Goal: Transaction & Acquisition: Purchase product/service

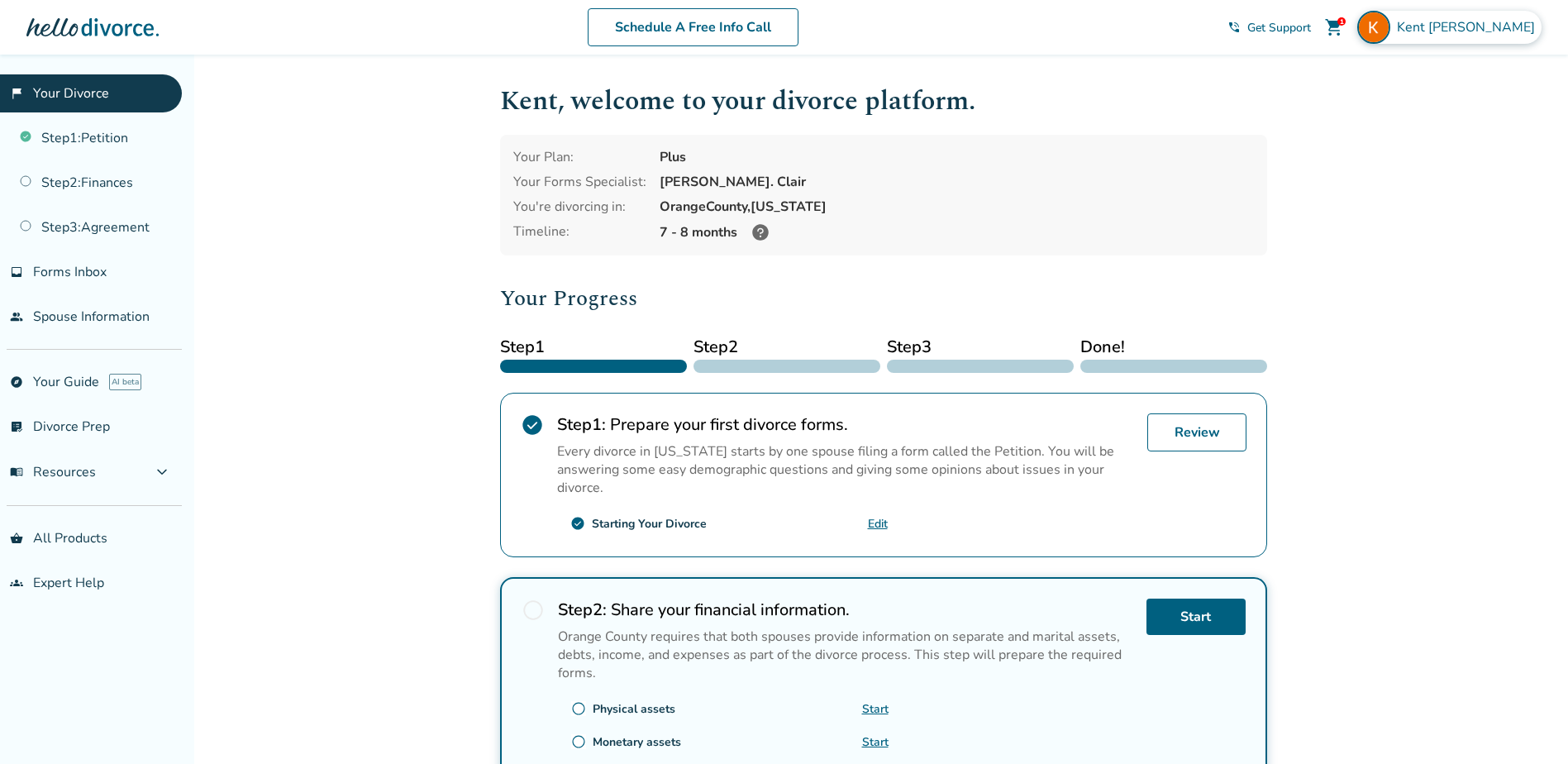
click at [1496, 30] on span "Kent Ratzlaff" at bounding box center [1469, 27] width 144 height 19
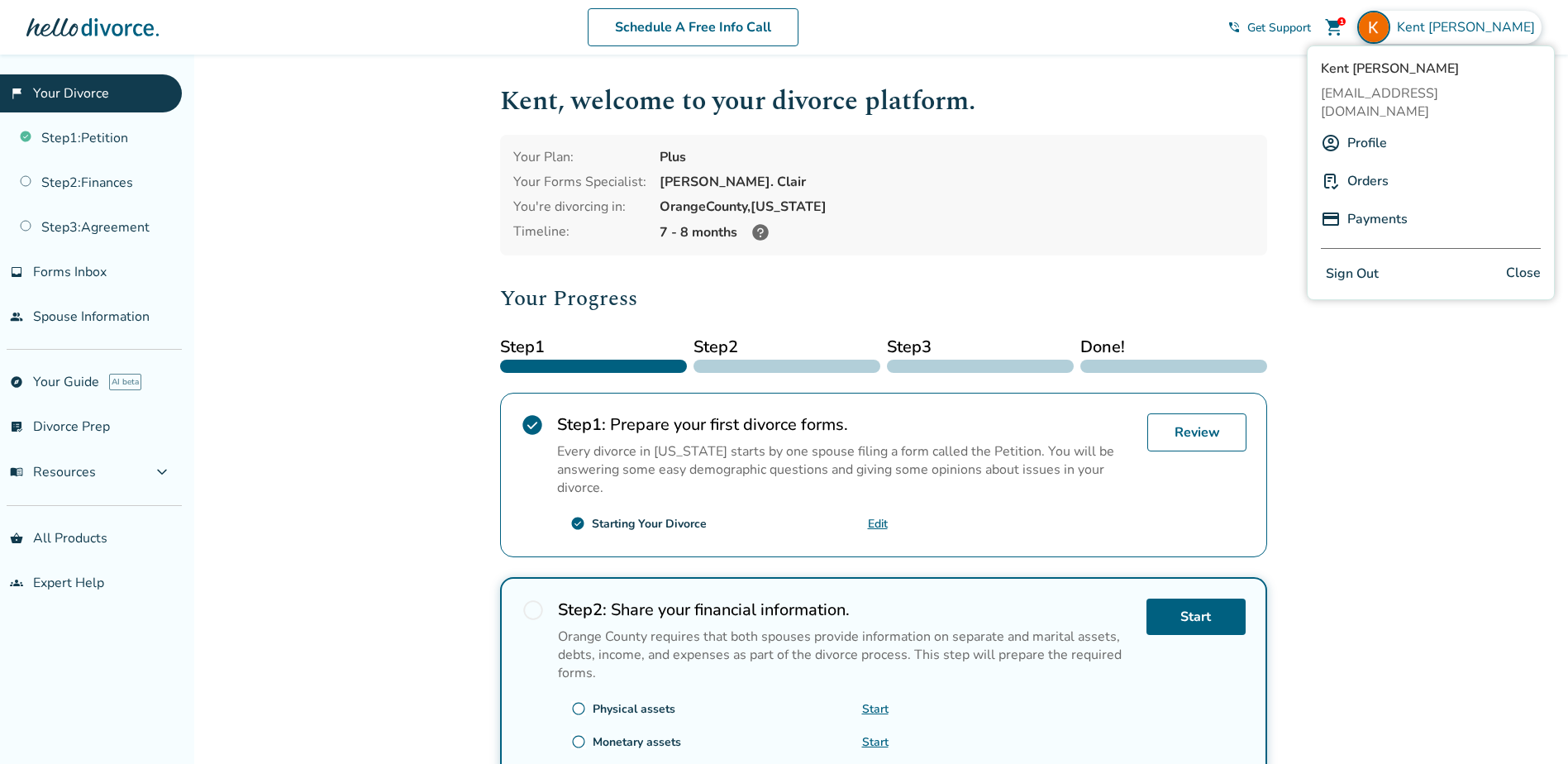
click at [1376, 127] on link "Profile" at bounding box center [1367, 143] width 40 height 32
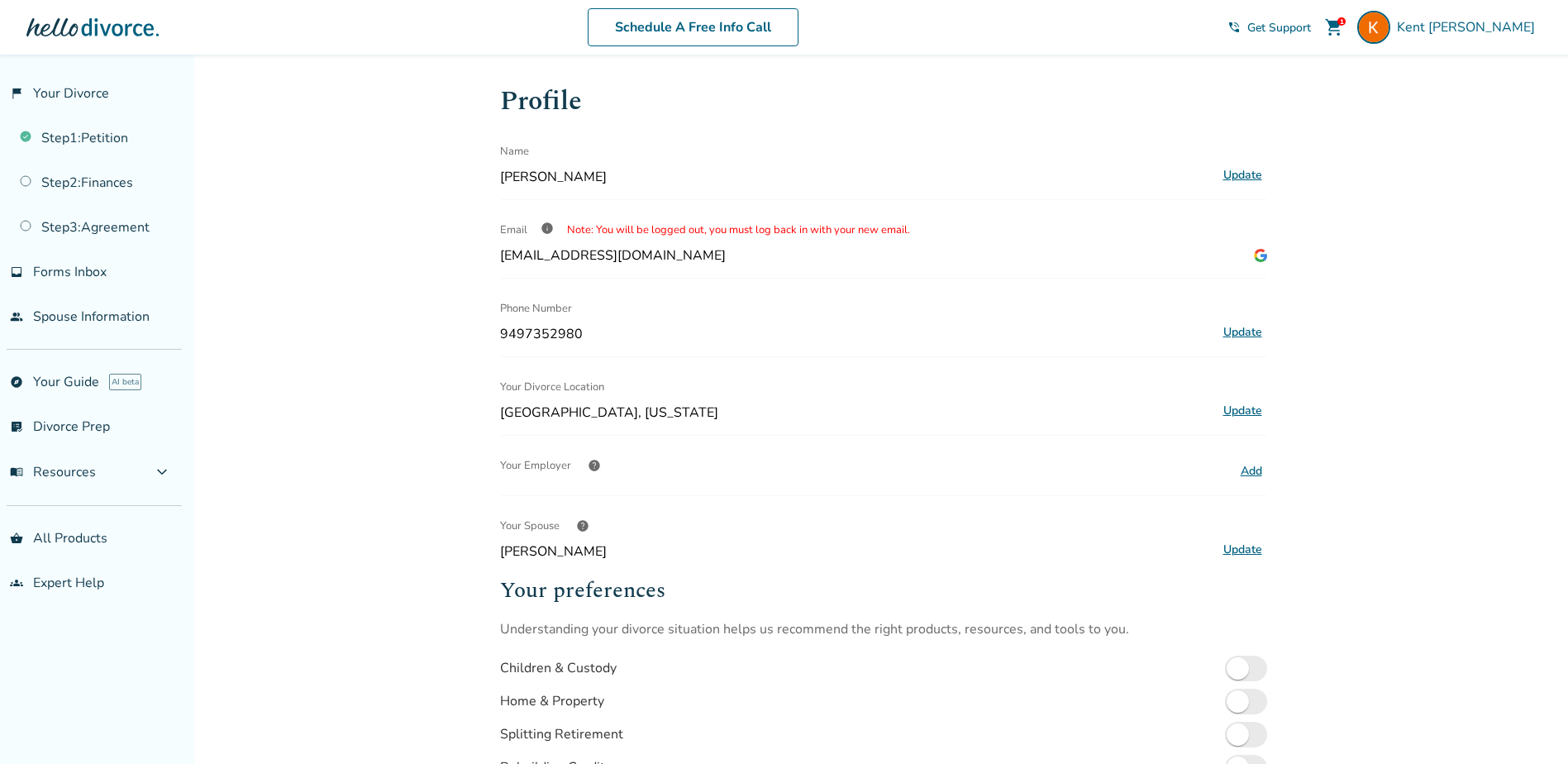
click at [1346, 25] on div "1" at bounding box center [1341, 21] width 8 height 8
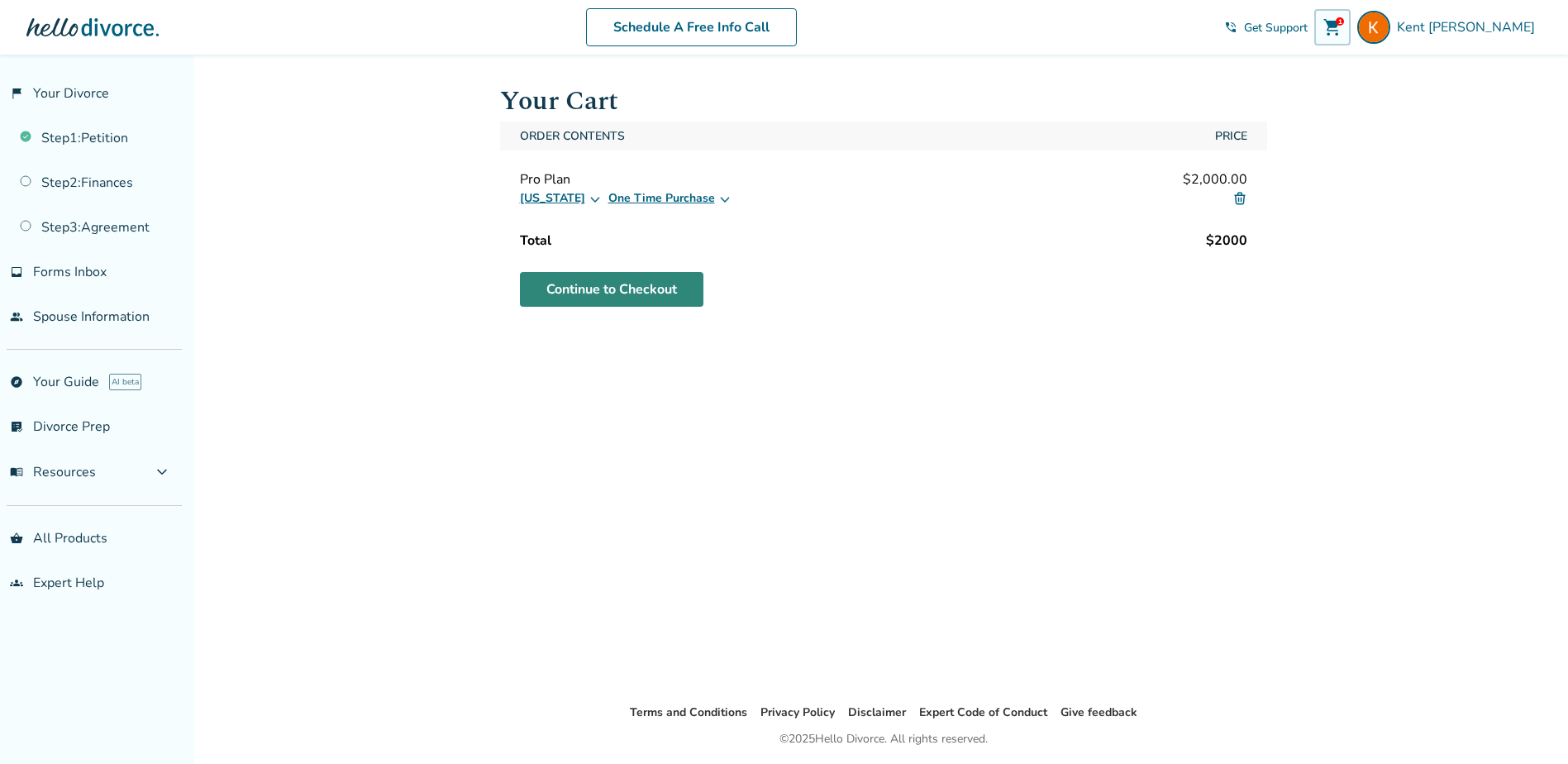
click at [648, 290] on link "Continue to Checkout" at bounding box center [611, 289] width 183 height 35
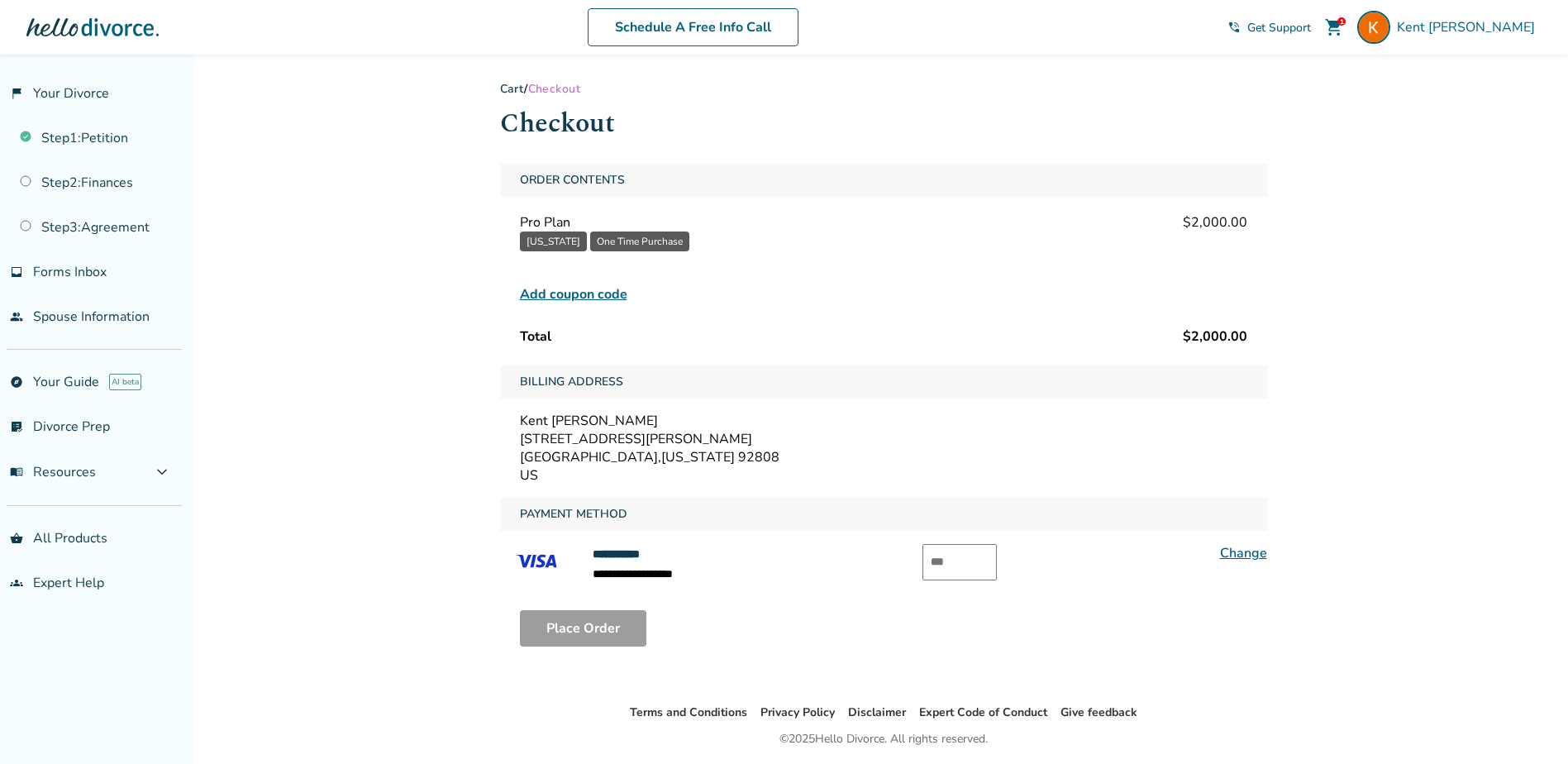
click at [594, 436] on div "1075 S Matthew Way" at bounding box center [884, 439] width 727 height 19
click at [934, 413] on div "Billing Address Kent Ratzlaff 1075 S Matthew Way Anaheim , California 92808 US" at bounding box center [883, 425] width 767 height 120
click at [756, 352] on div "**********" at bounding box center [883, 412] width 767 height 497
click at [517, 86] on link "Cart" at bounding box center [512, 89] width 25 height 16
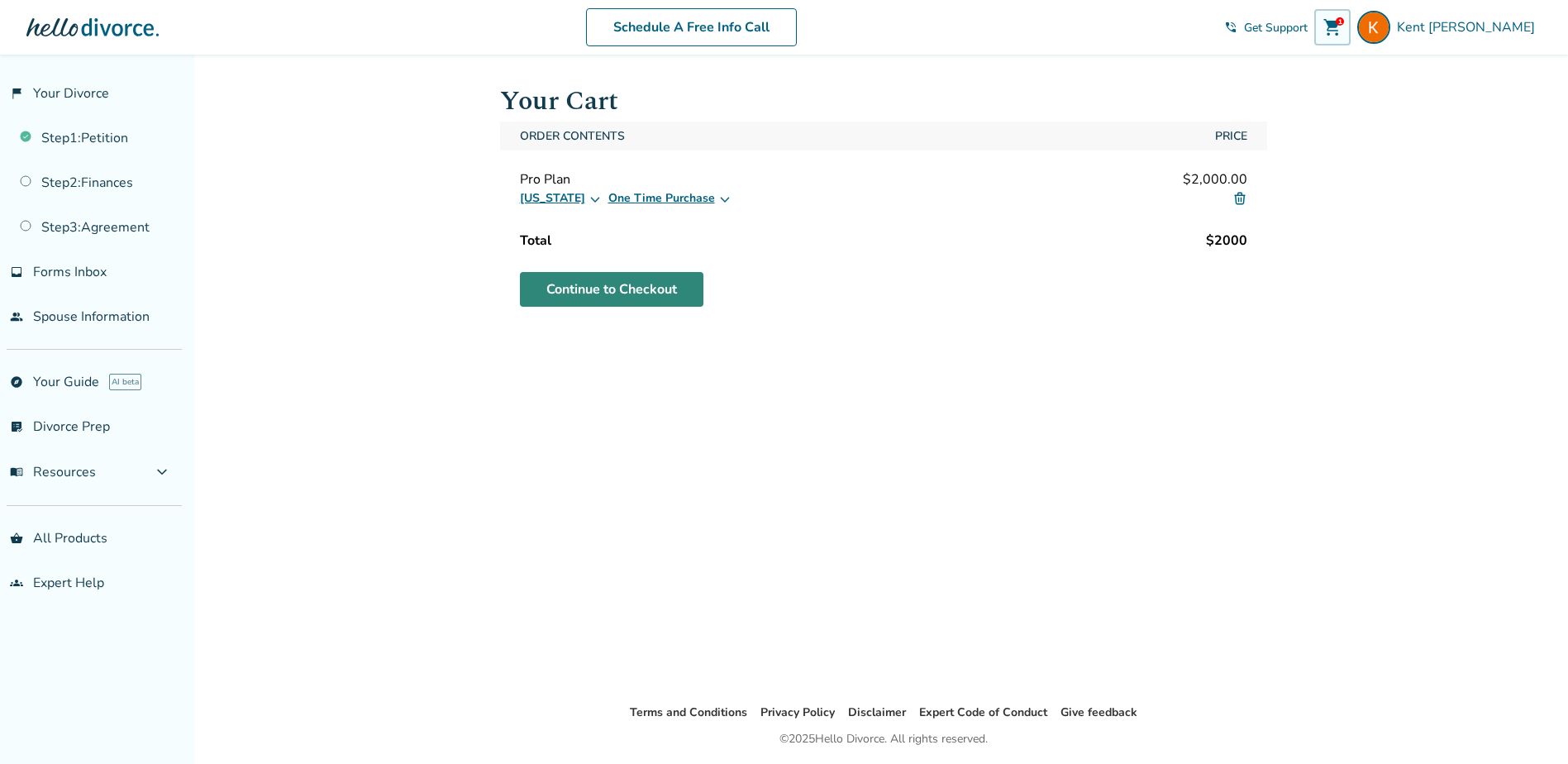
click at [619, 285] on link "Continue to Checkout" at bounding box center [611, 289] width 183 height 35
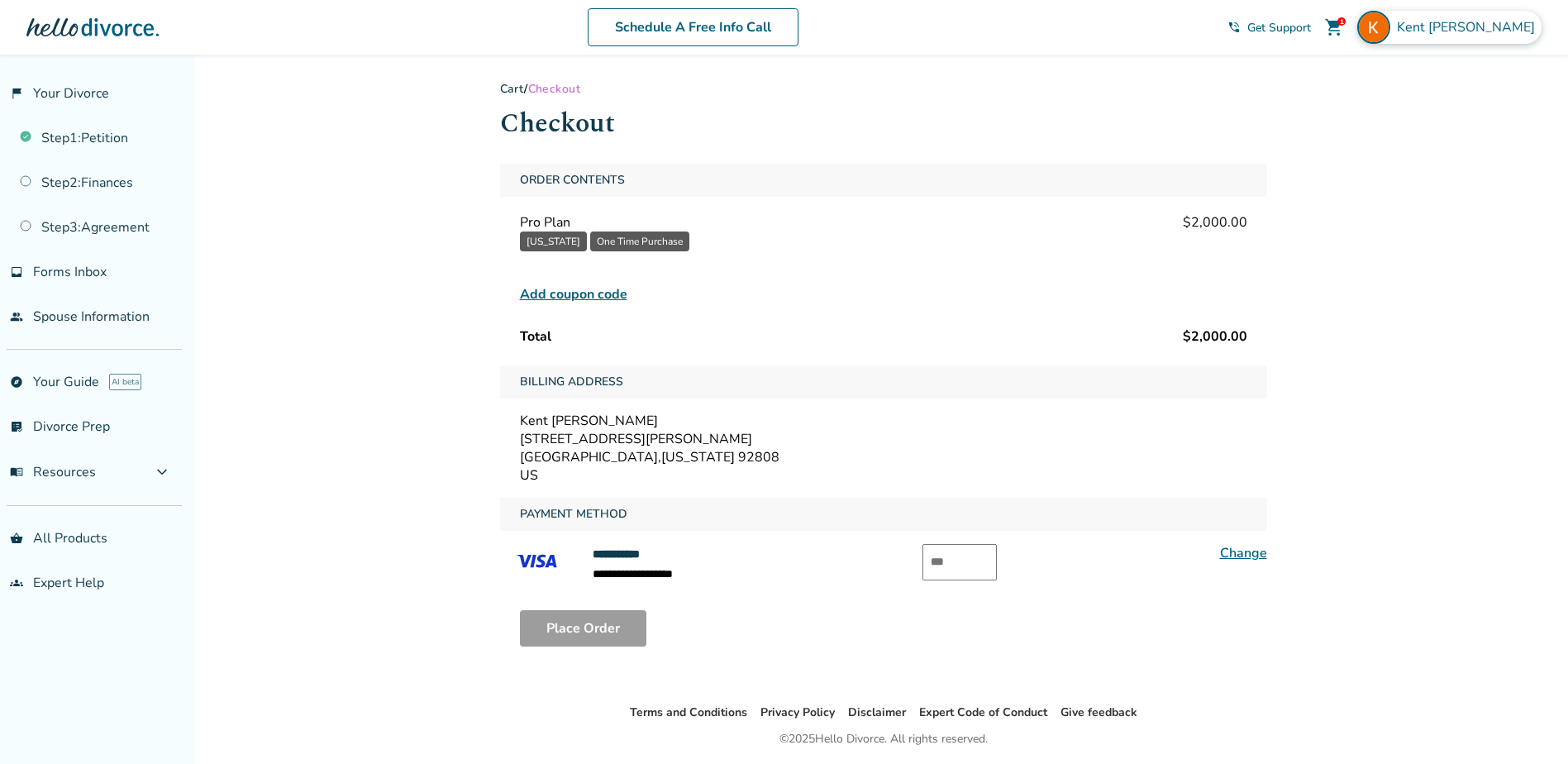
click at [1390, 14] on img at bounding box center [1373, 27] width 33 height 33
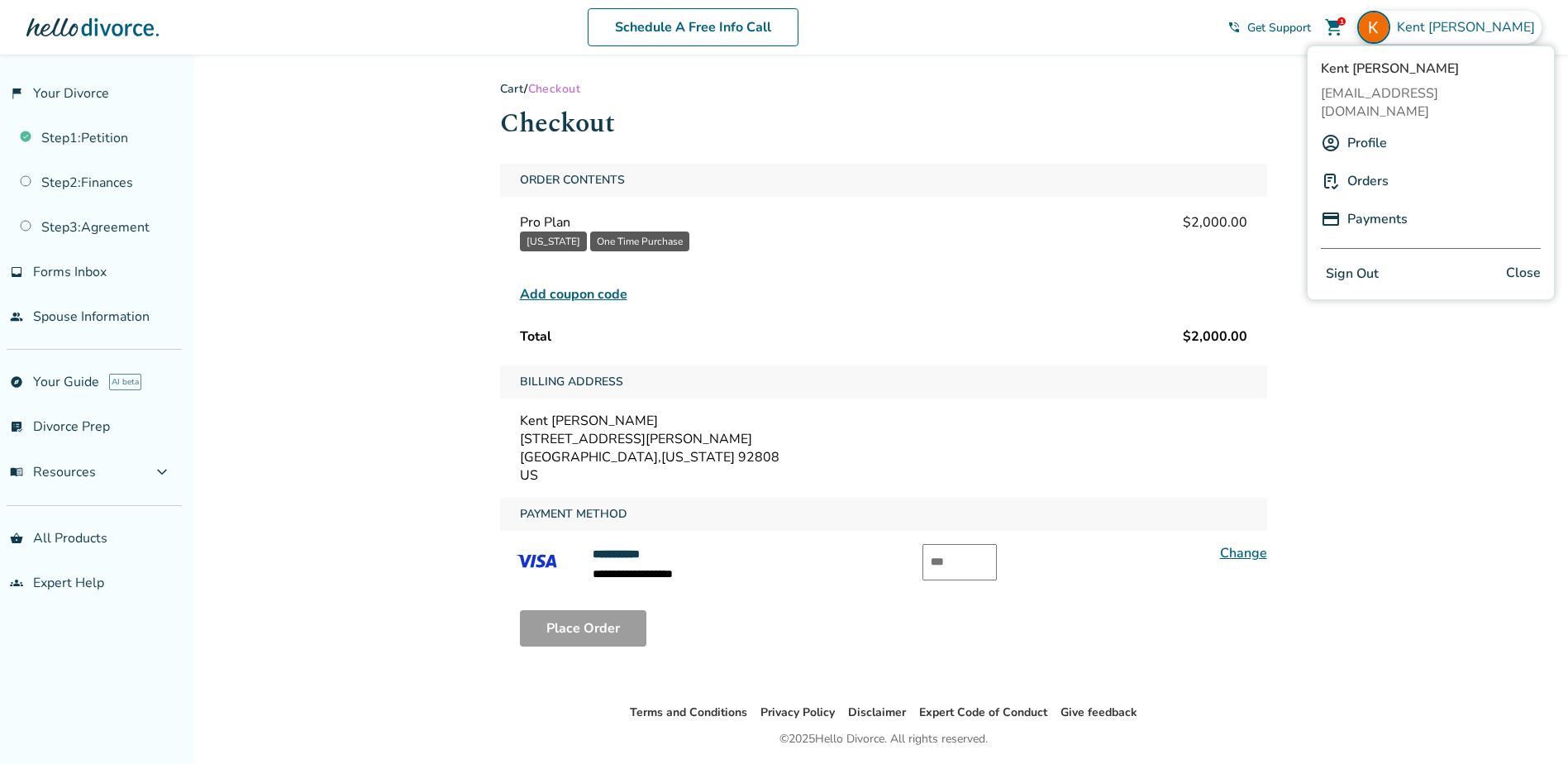
click at [1129, 120] on h1 "Checkout" at bounding box center [883, 124] width 767 height 41
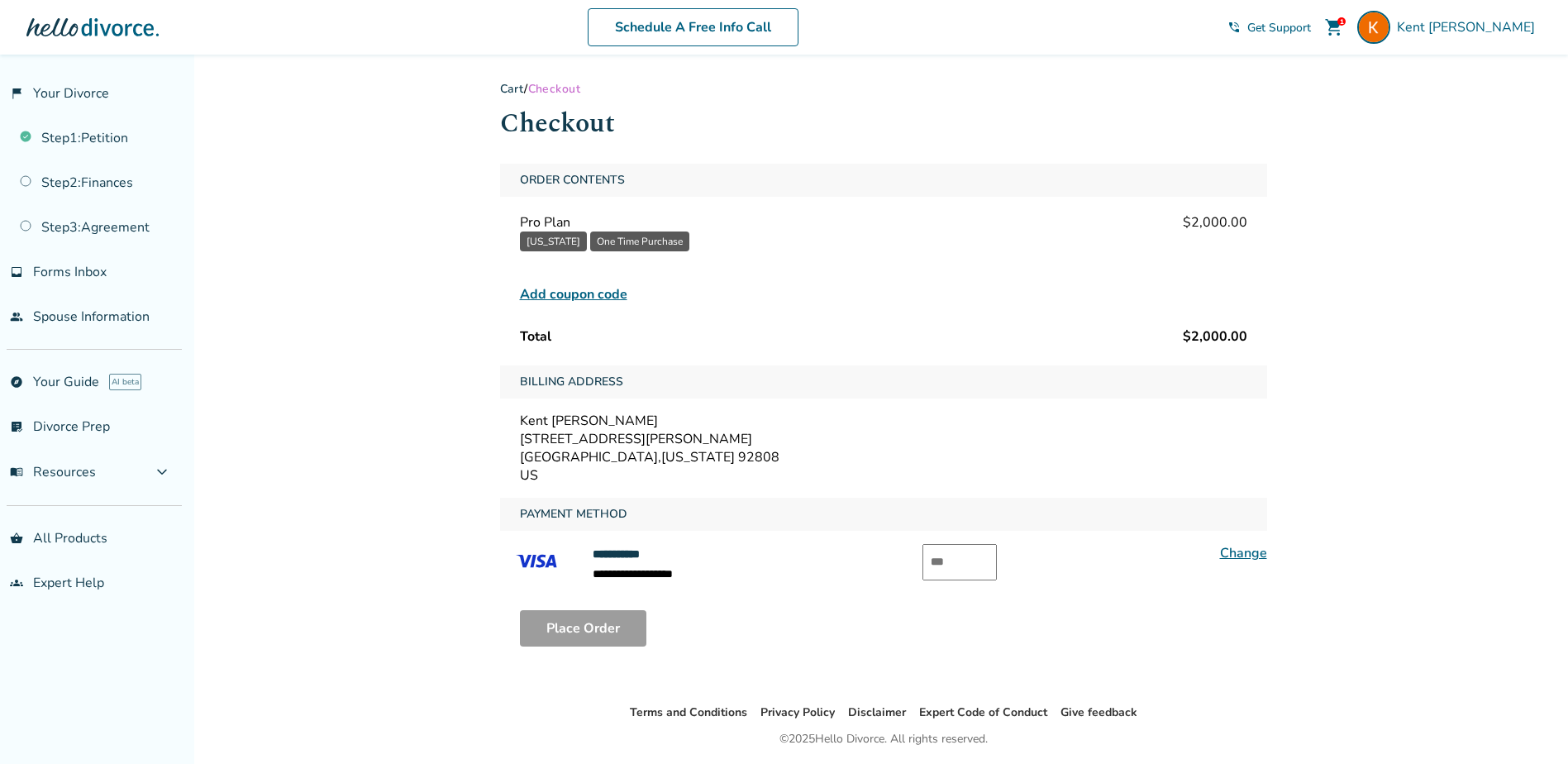
click at [982, 563] on input "text" at bounding box center [960, 562] width 74 height 36
click at [981, 567] on input "text" at bounding box center [960, 562] width 74 height 36
type input "***"
click at [604, 626] on button "Place Order" at bounding box center [583, 628] width 127 height 36
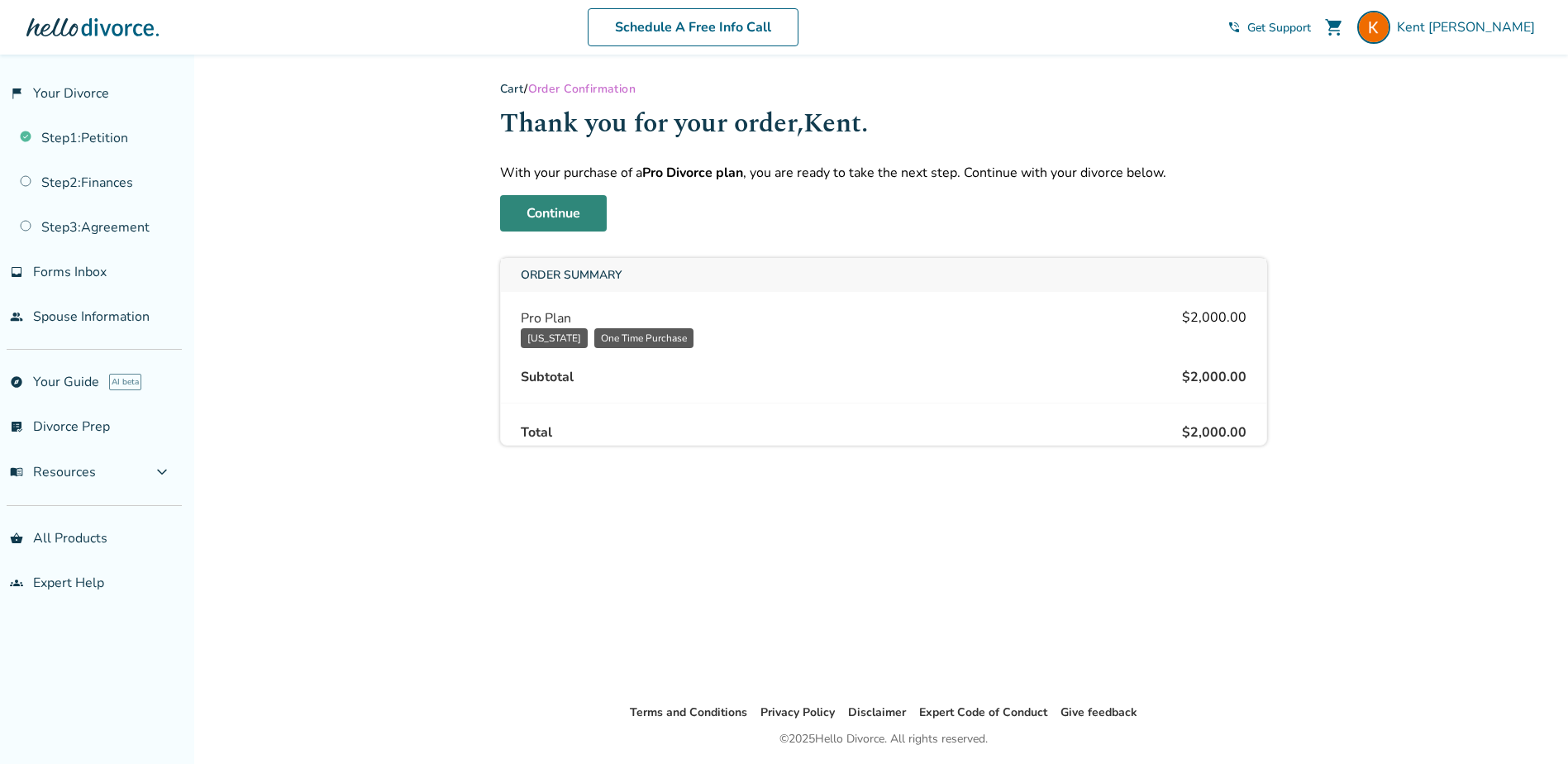
click at [556, 219] on link "Continue" at bounding box center [553, 212] width 107 height 36
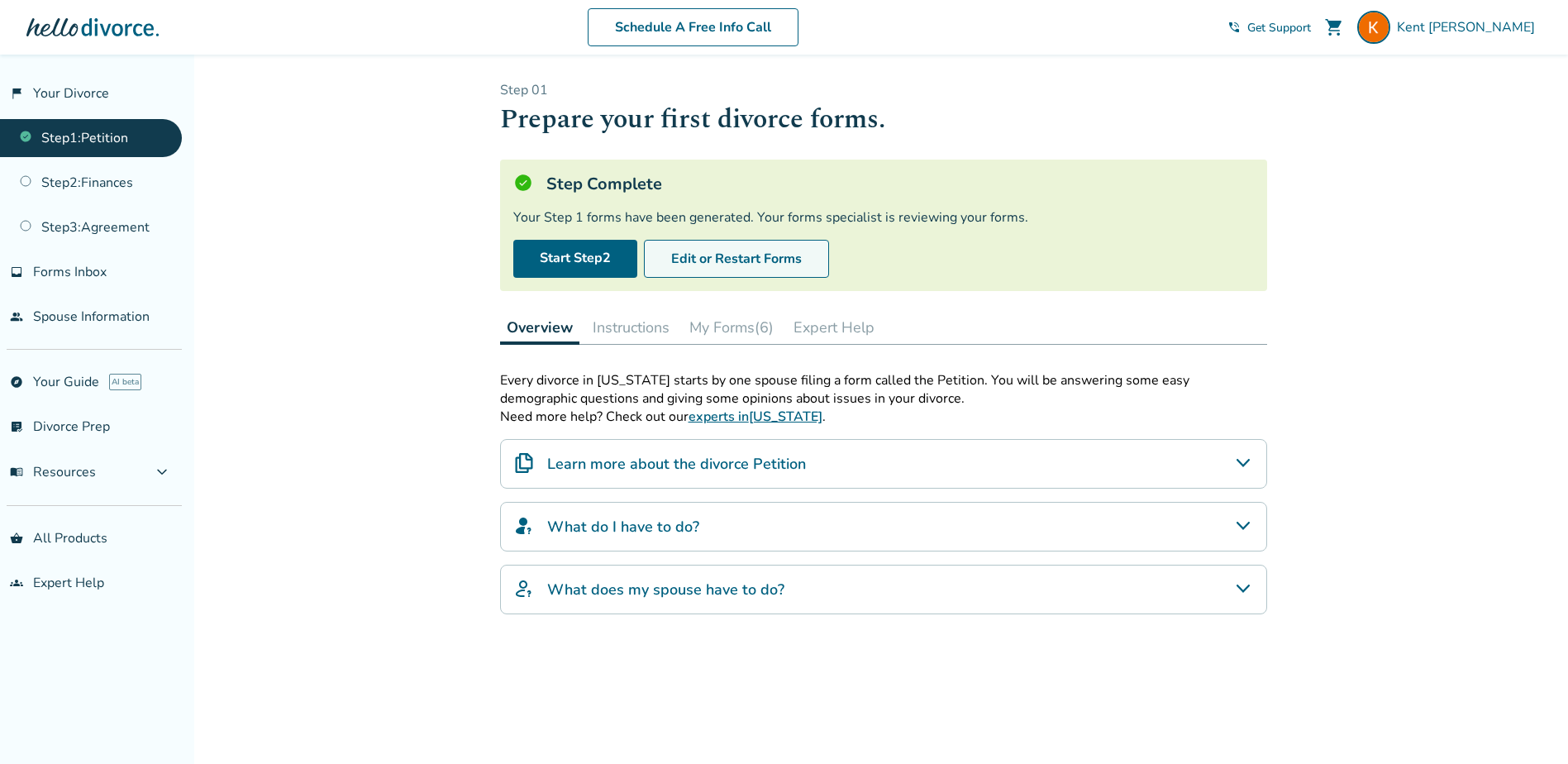
click at [738, 266] on button "Edit or Restart Forms" at bounding box center [736, 259] width 185 height 38
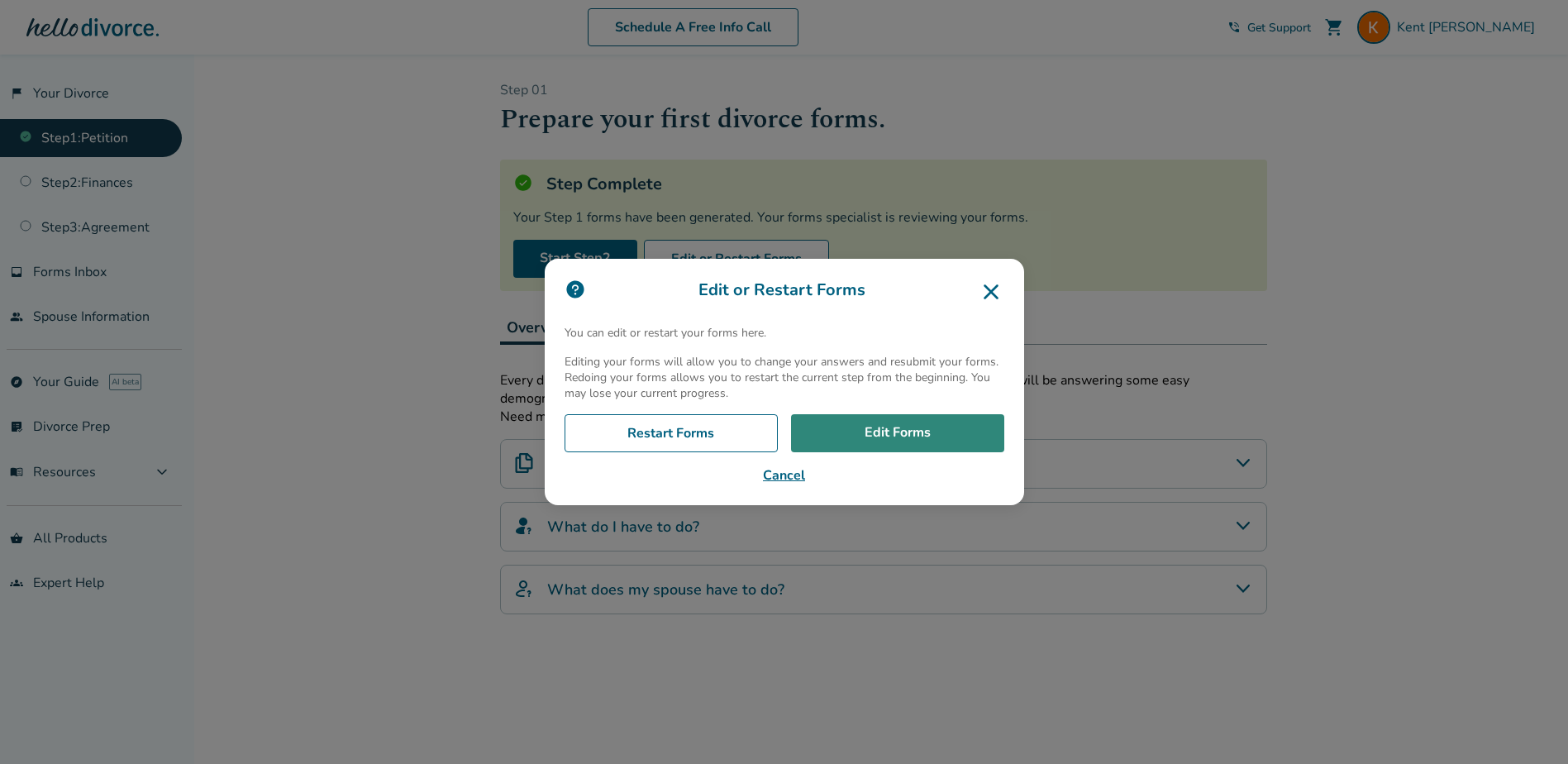
click at [872, 435] on link "Edit Forms" at bounding box center [897, 433] width 213 height 38
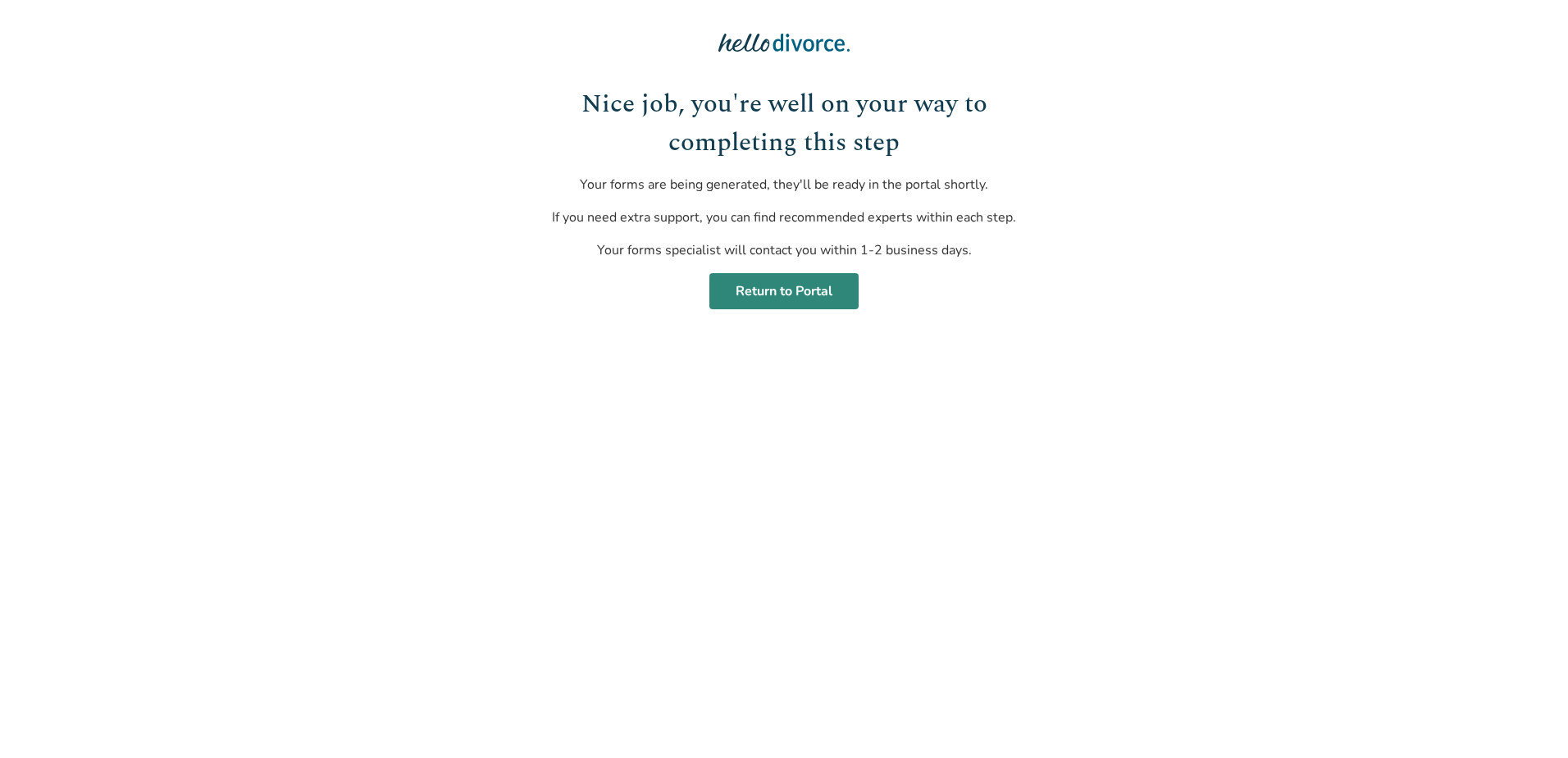
click at [739, 285] on link "Return to Portal" at bounding box center [784, 291] width 149 height 36
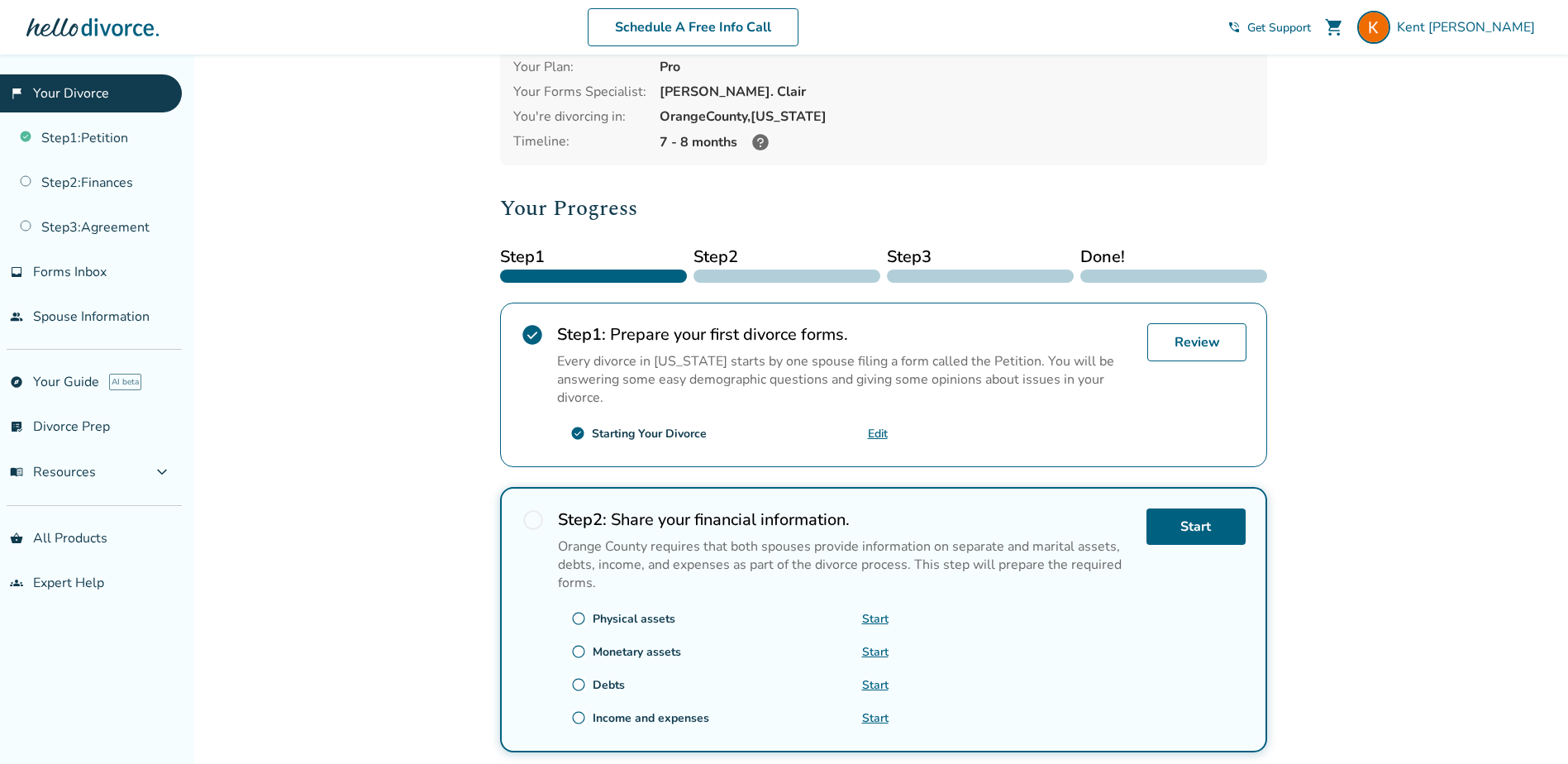
scroll to position [331, 0]
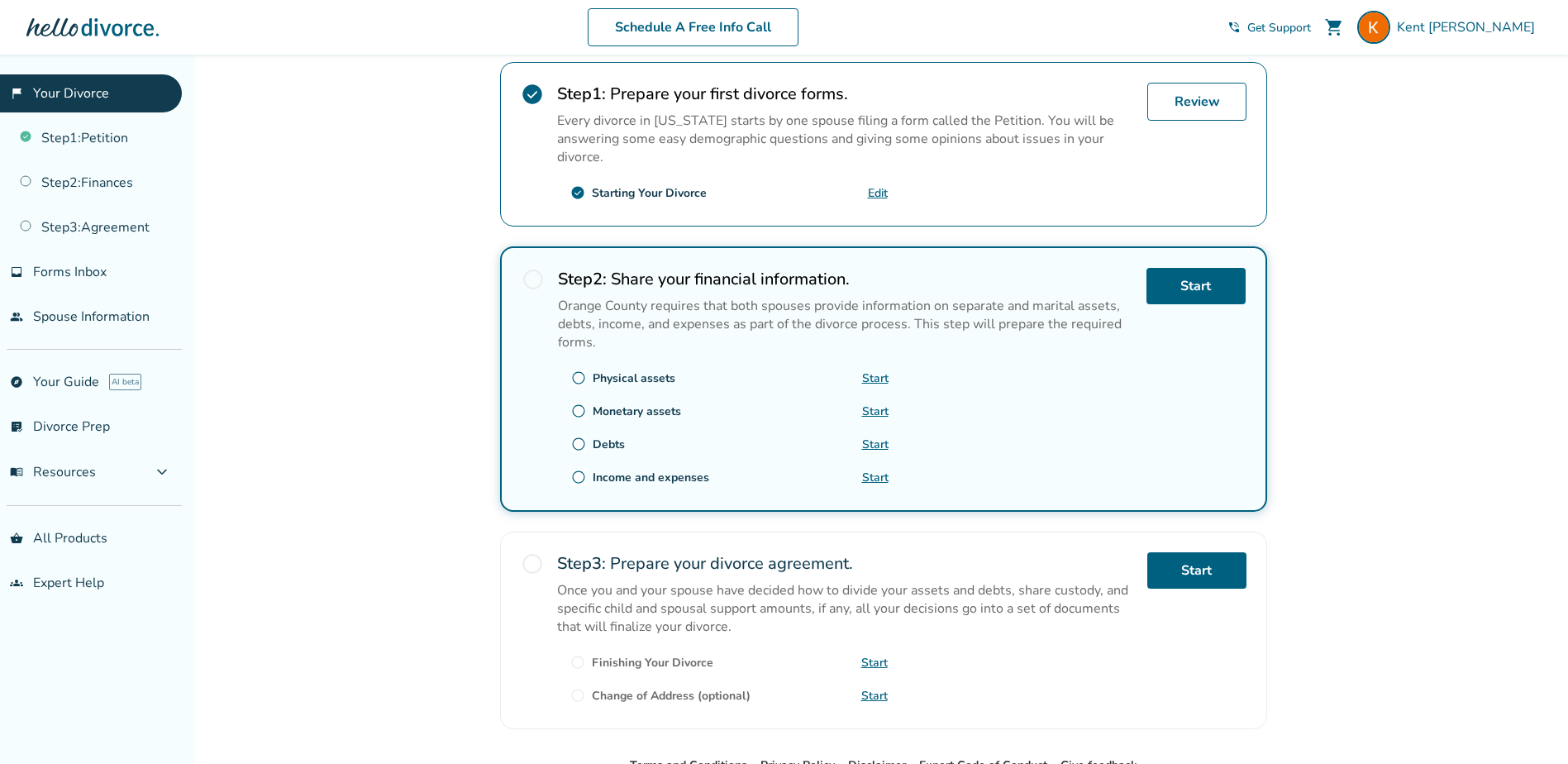
click at [532, 274] on span "radio_button_unchecked" at bounding box center [534, 280] width 23 height 23
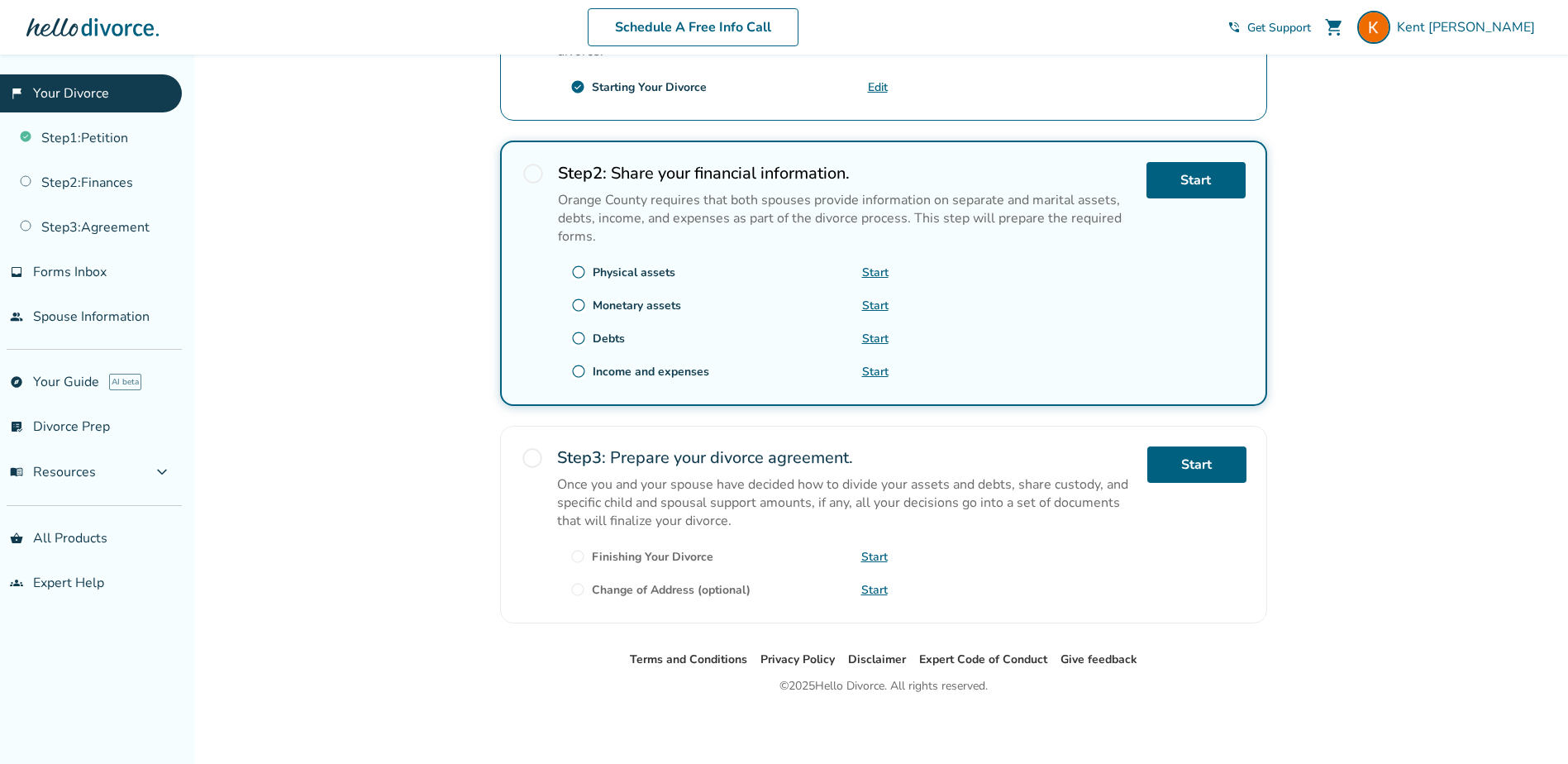
scroll to position [438, 0]
click at [878, 269] on link "Start" at bounding box center [875, 271] width 27 height 16
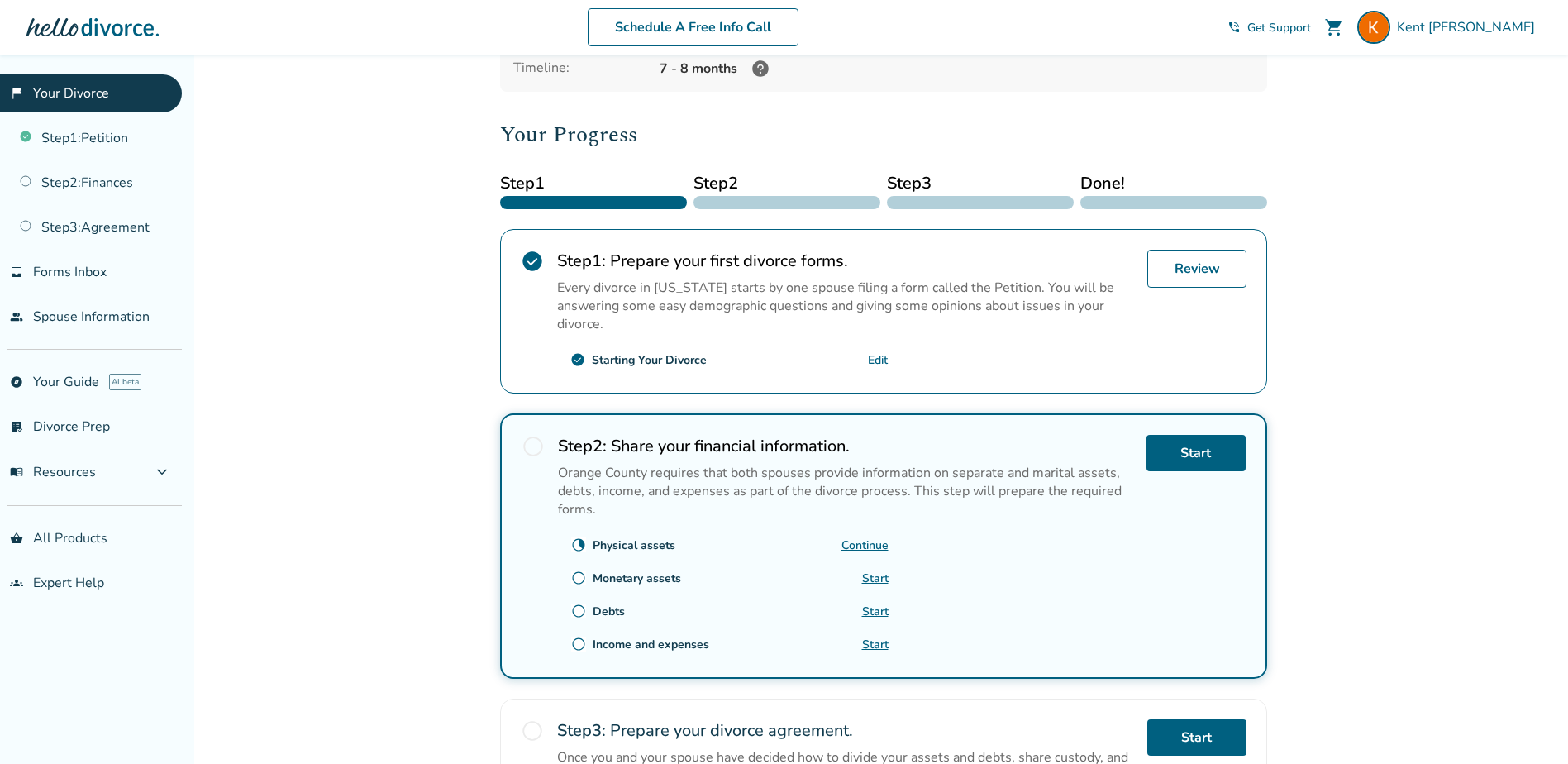
scroll to position [166, 0]
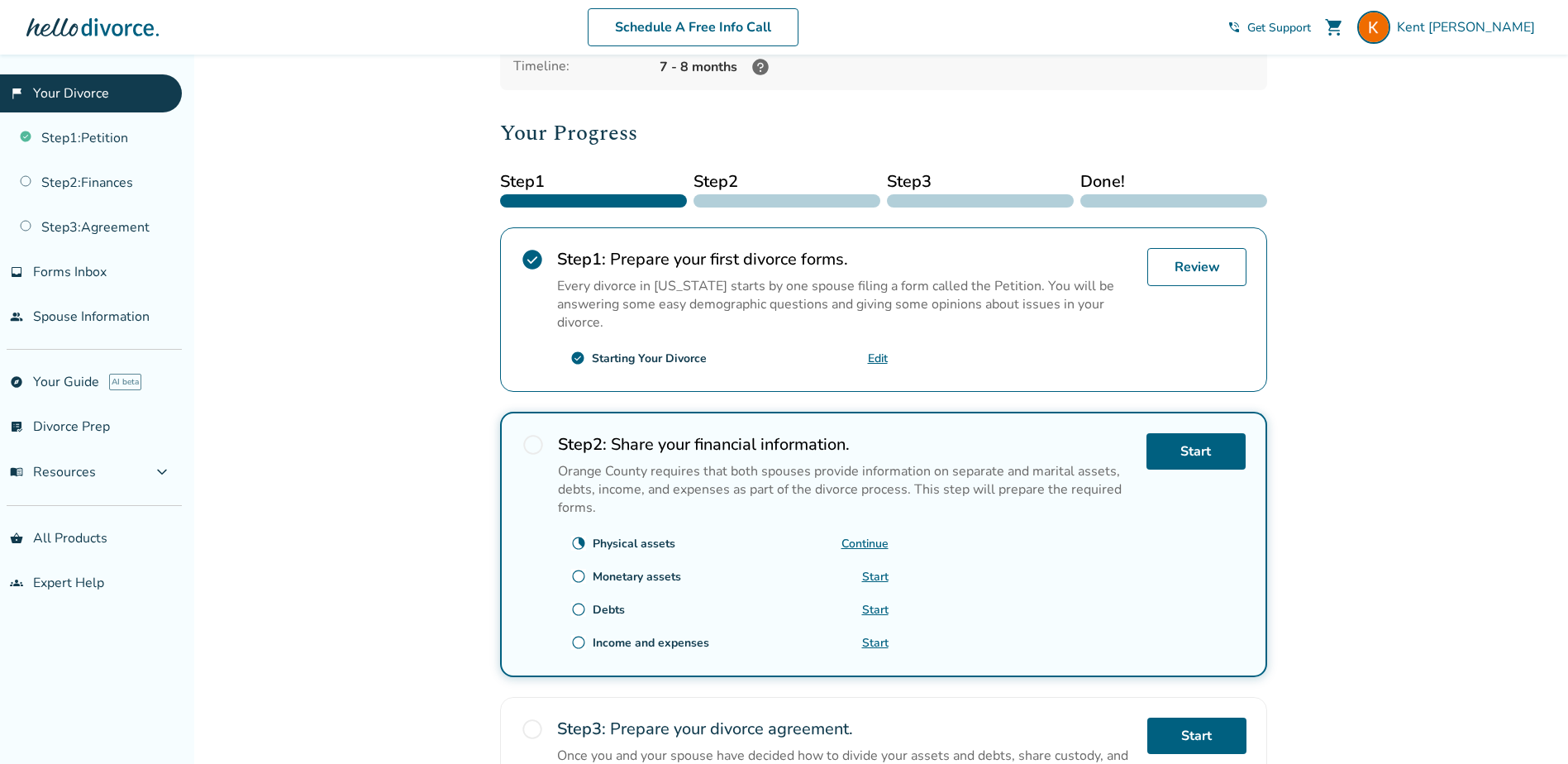
click at [852, 540] on link "Continue" at bounding box center [865, 544] width 47 height 16
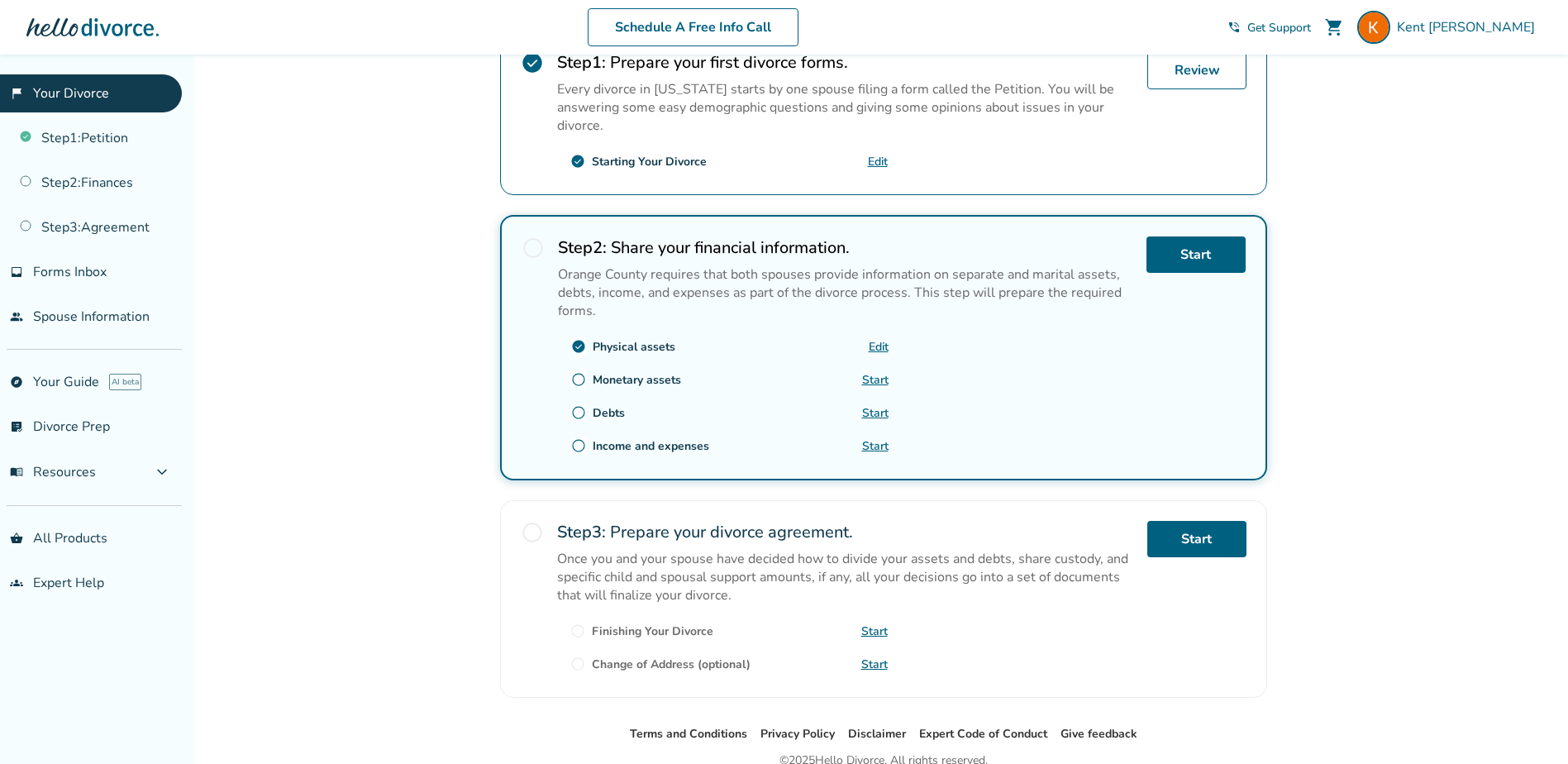
scroll to position [413, 0]
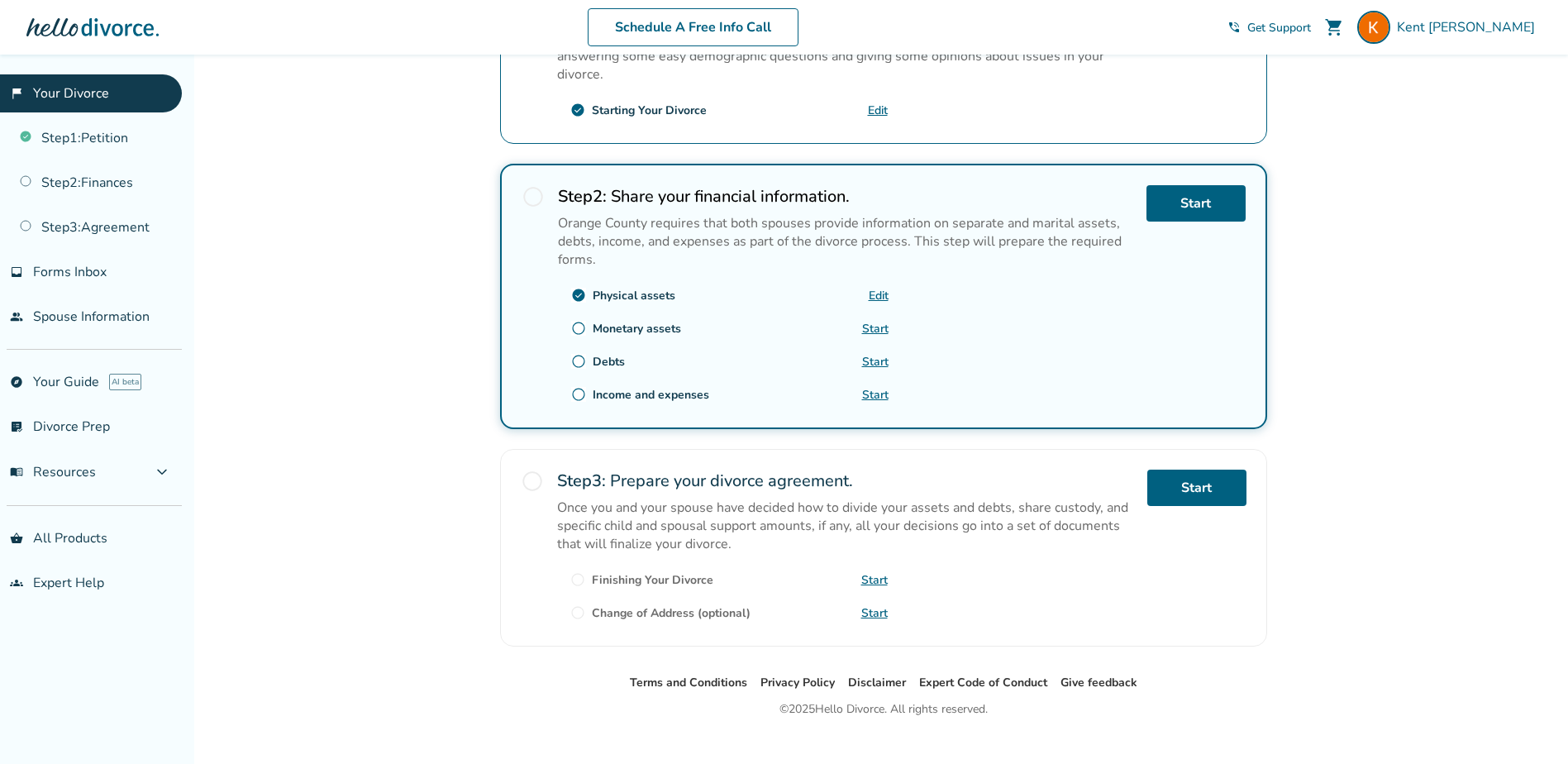
click at [877, 328] on link "Start" at bounding box center [875, 328] width 27 height 16
